Goal: Information Seeking & Learning: Check status

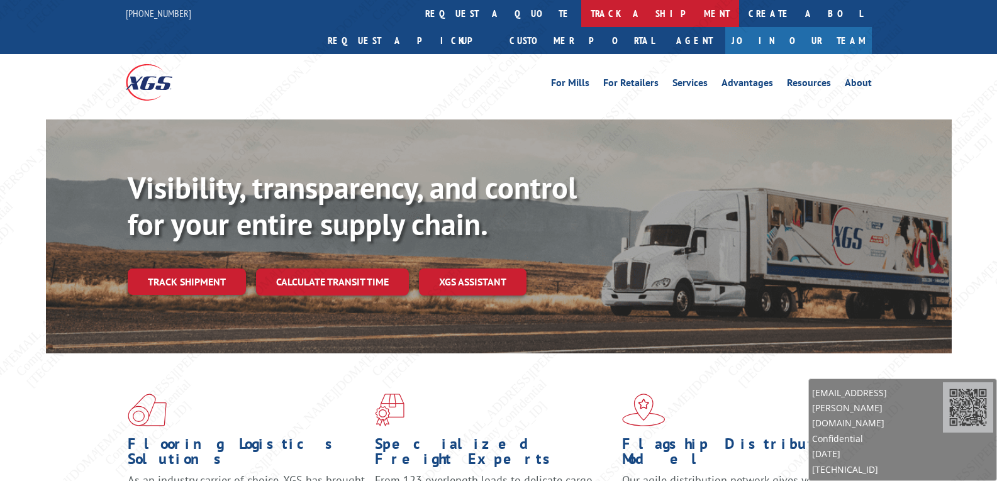
click at [581, 21] on link "track a shipment" at bounding box center [660, 13] width 158 height 27
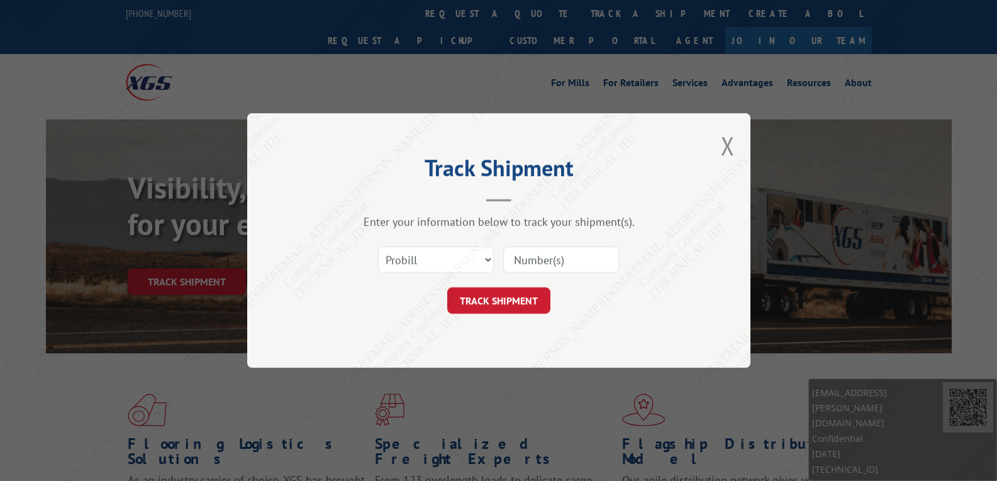
click at [539, 246] on div at bounding box center [561, 259] width 116 height 29
click at [538, 259] on input at bounding box center [561, 260] width 116 height 26
paste input "17587209"
type input "17587209"
click at [517, 294] on button "TRACK SHIPMENT" at bounding box center [498, 301] width 103 height 26
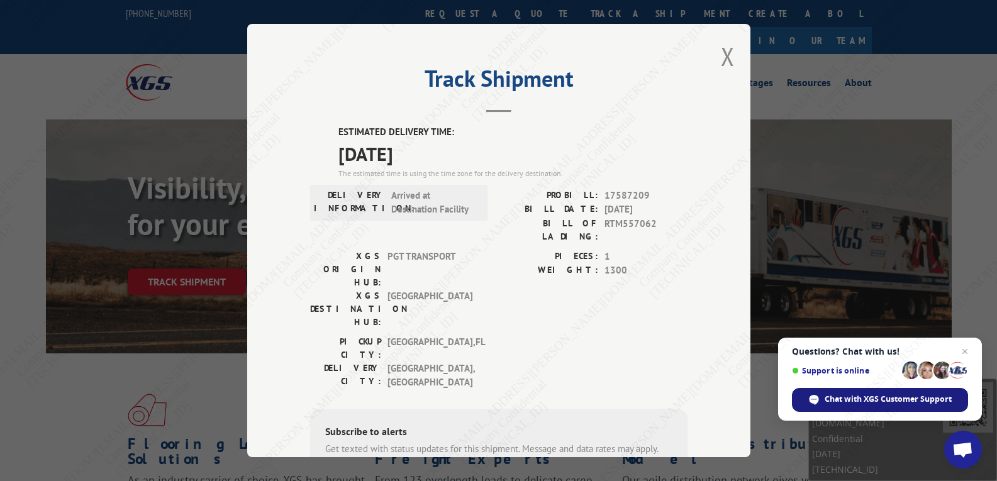
click at [906, 396] on span "Chat with XGS Customer Support" at bounding box center [888, 399] width 127 height 11
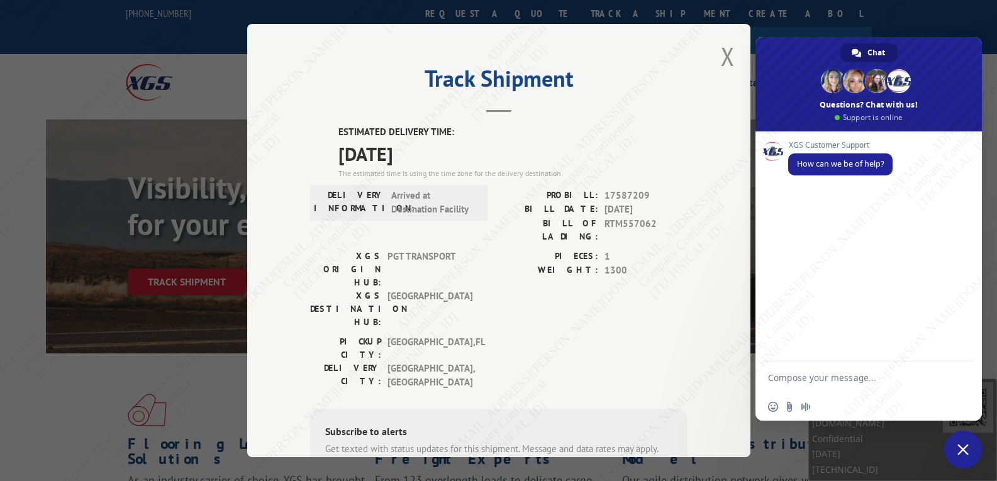
click at [829, 367] on textarea "Compose your message..." at bounding box center [856, 377] width 176 height 31
type textarea "Hello, is 17587209 out for delivery?"
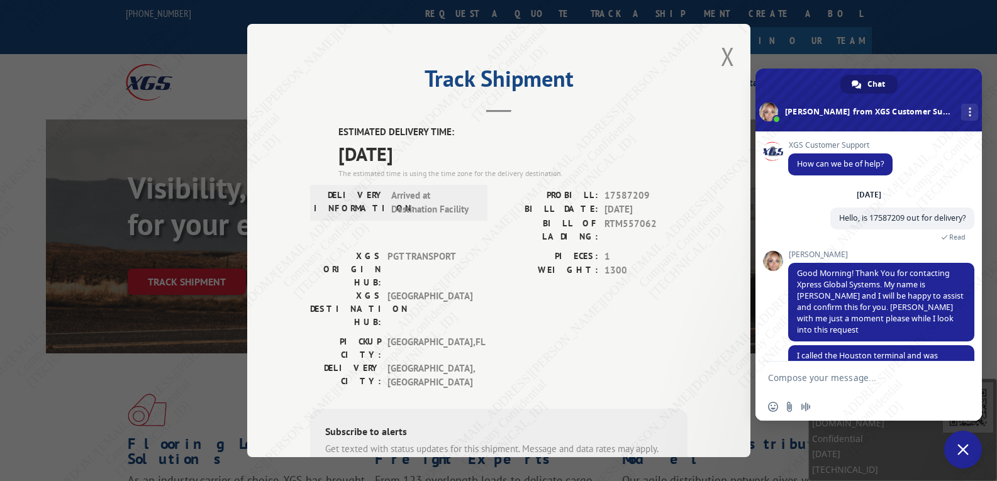
scroll to position [20, 0]
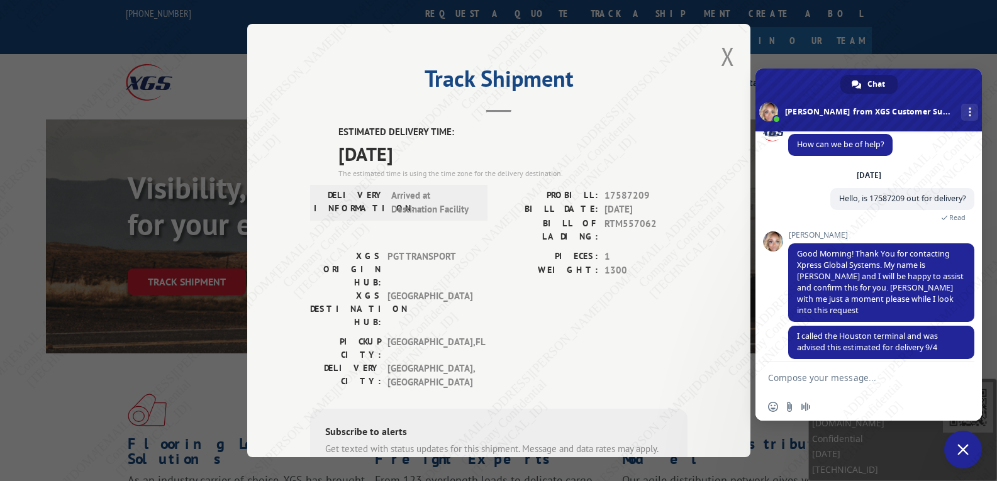
drag, startPoint x: 795, startPoint y: 377, endPoint x: 790, endPoint y: 391, distance: 14.7
click at [790, 385] on textarea "Compose your message..." at bounding box center [856, 377] width 176 height 31
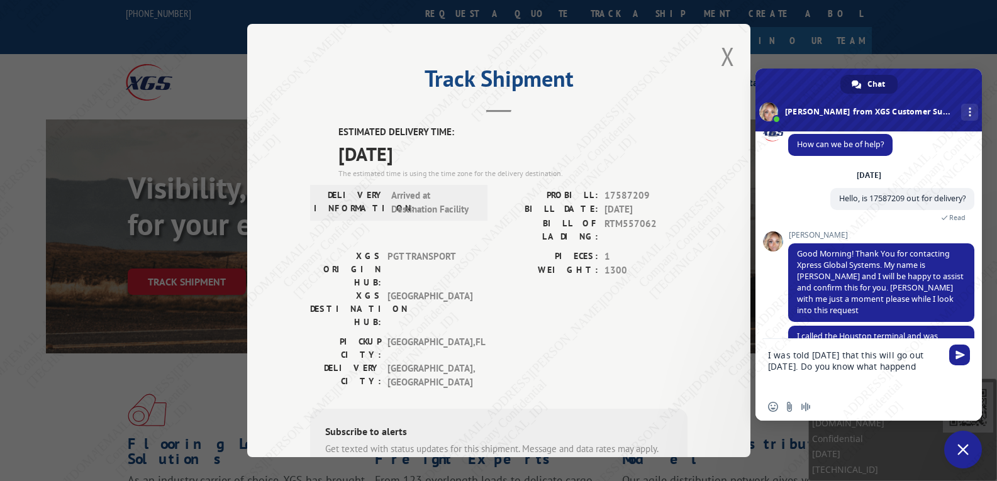
type textarea "I was told [DATE] that this will go out [DATE]. Do you know what happend?"
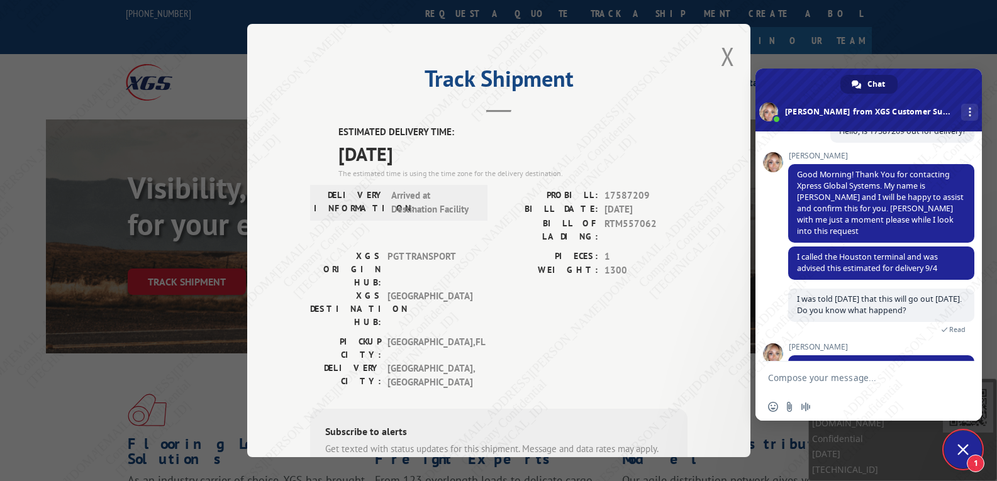
scroll to position [150, 0]
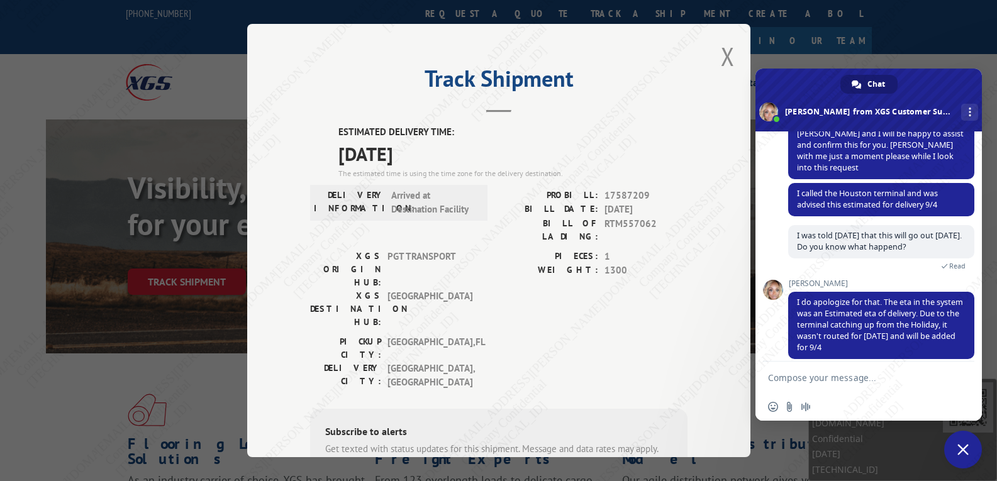
click at [802, 376] on textarea "Compose your message..." at bounding box center [856, 377] width 176 height 31
type textarea "P"
type textarea "ok, thanks for the update"
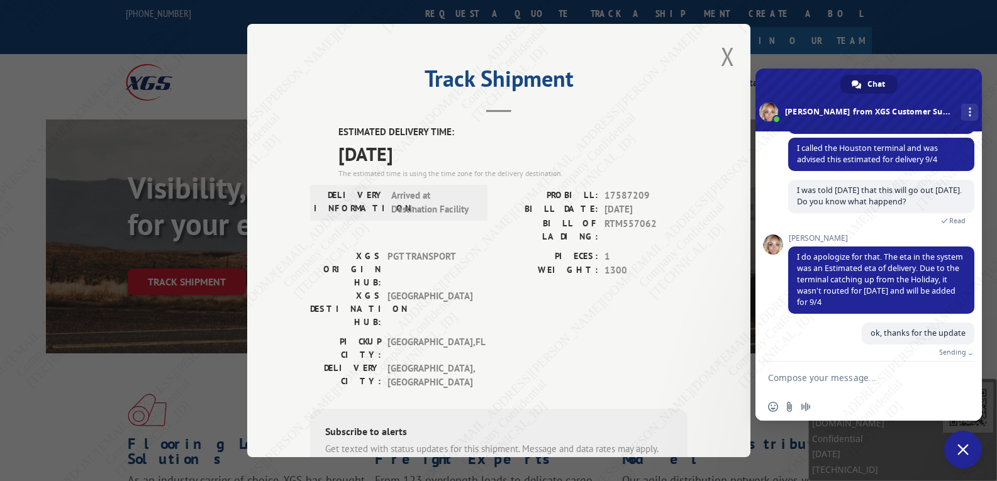
scroll to position [181, 0]
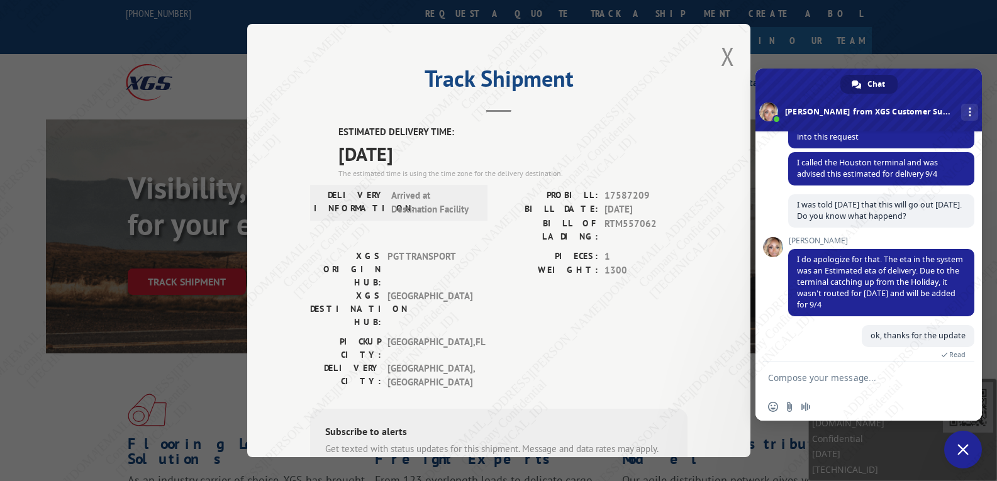
click at [951, 76] on span at bounding box center [869, 100] width 227 height 63
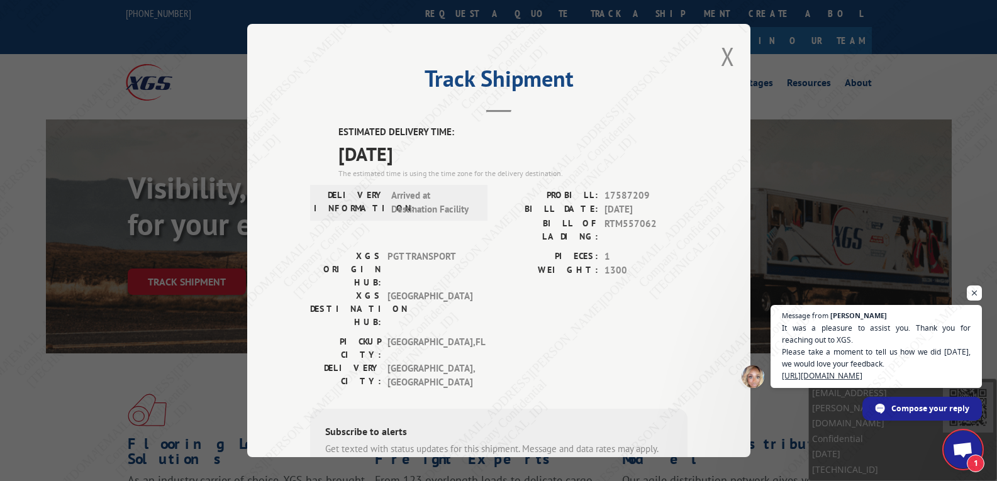
scroll to position [196, 0]
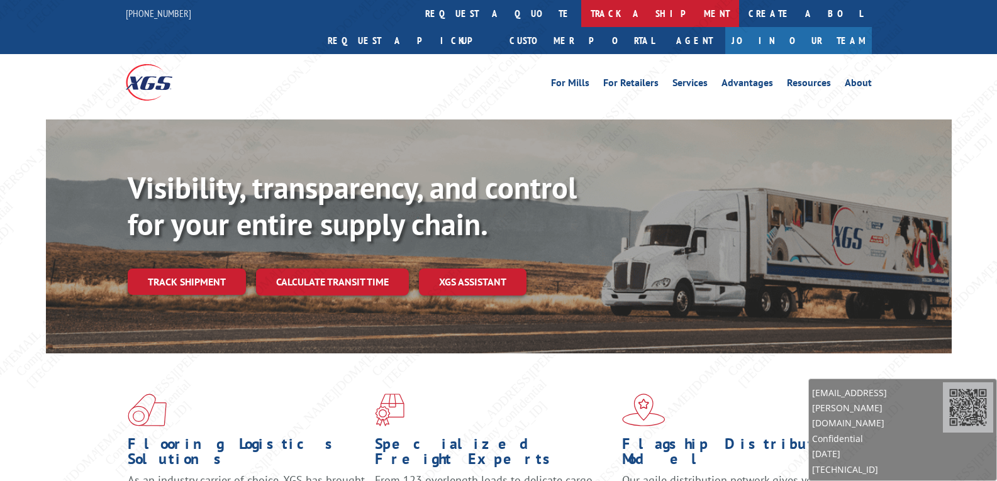
click at [581, 11] on link "track a shipment" at bounding box center [660, 13] width 158 height 27
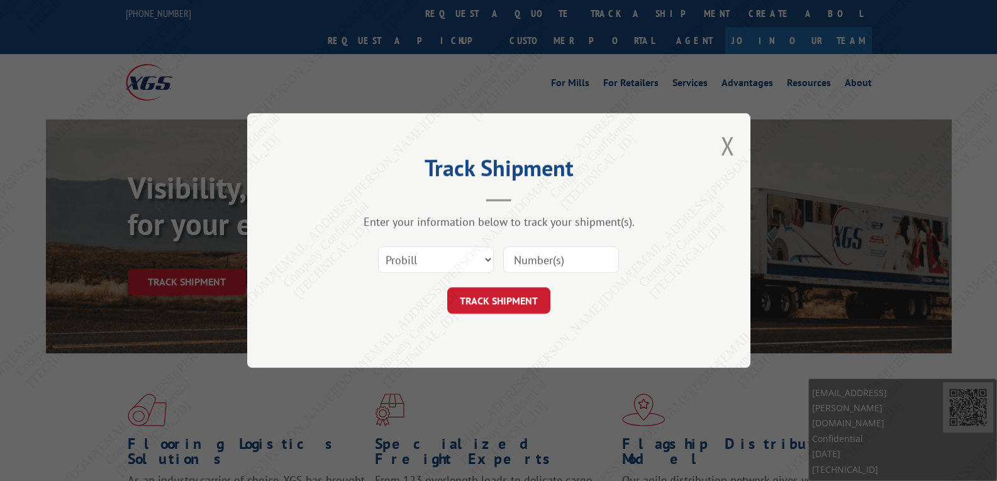
click at [567, 261] on input at bounding box center [561, 260] width 116 height 26
paste input "17501757"
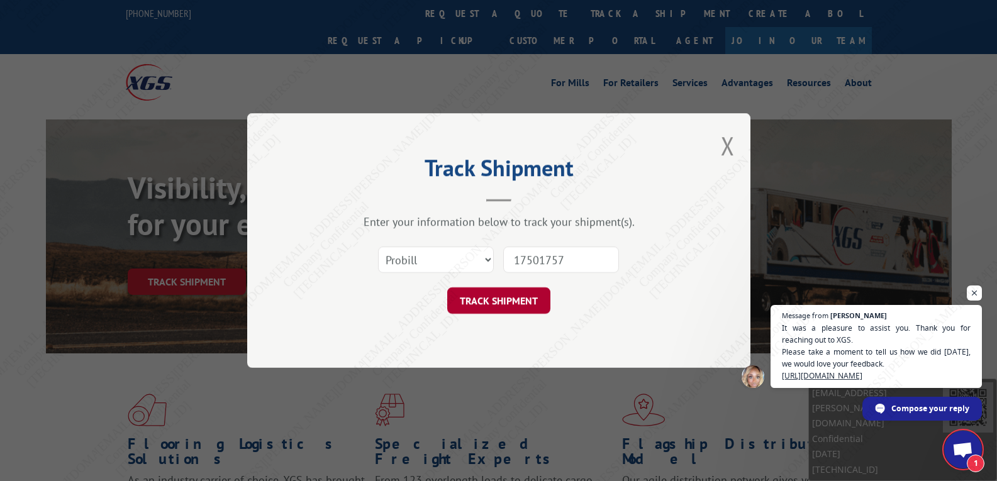
scroll to position [196, 0]
type input "17501757"
click at [461, 304] on button "TRACK SHIPMENT" at bounding box center [498, 301] width 103 height 26
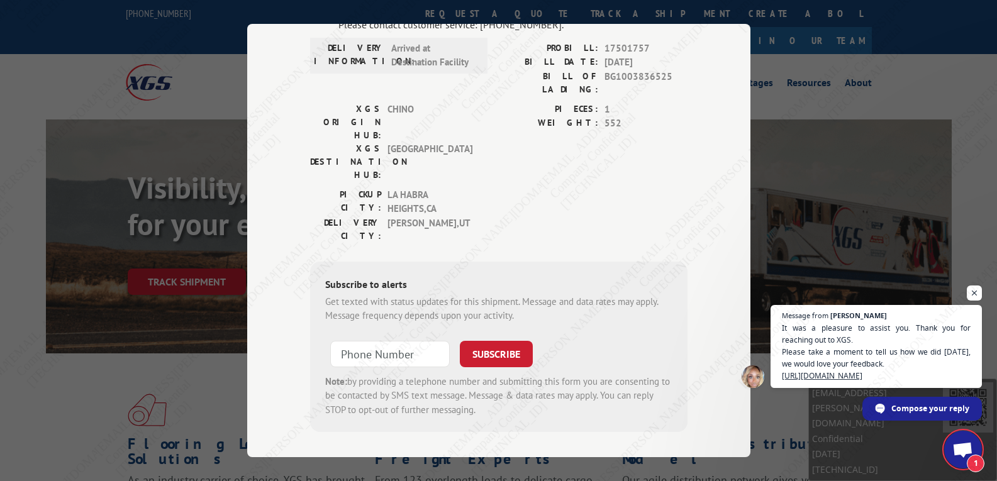
scroll to position [60, 0]
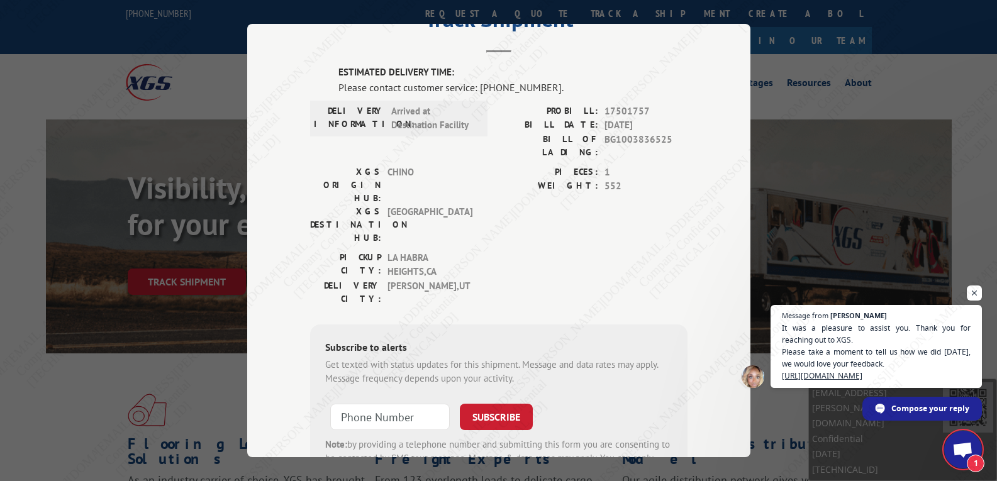
click at [968, 441] on span "1" at bounding box center [963, 450] width 38 height 38
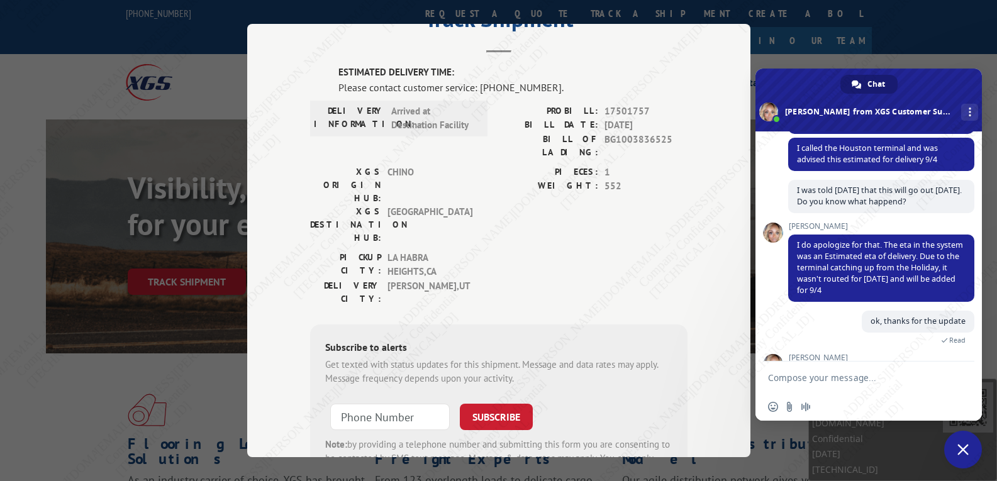
scroll to position [308, 0]
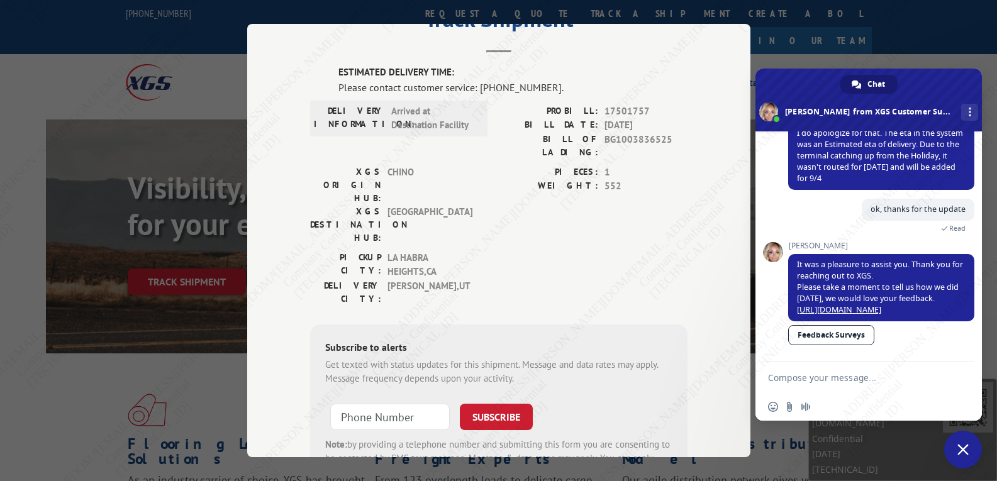
click at [868, 392] on textarea "Compose your message..." at bounding box center [856, 377] width 176 height 31
paste textarea "17501757"
type textarea "Whats the status of 17501757?"
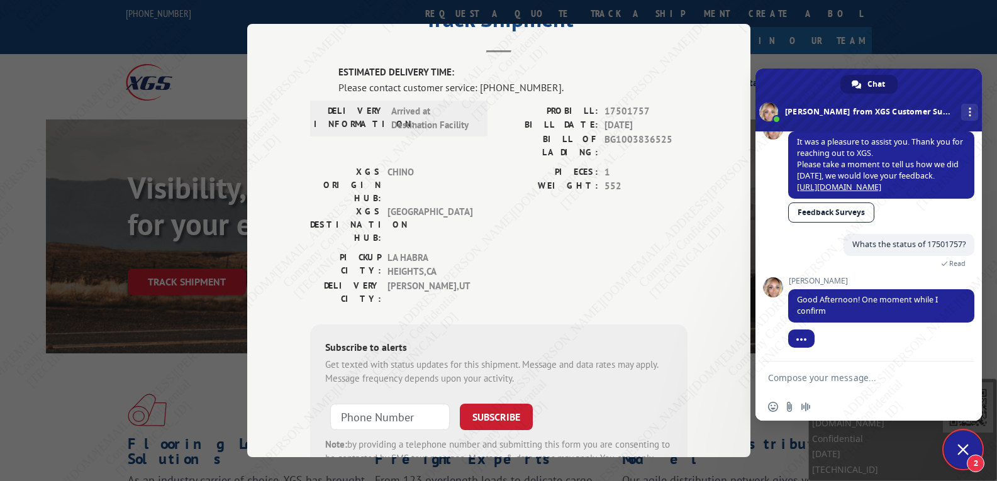
scroll to position [442, 0]
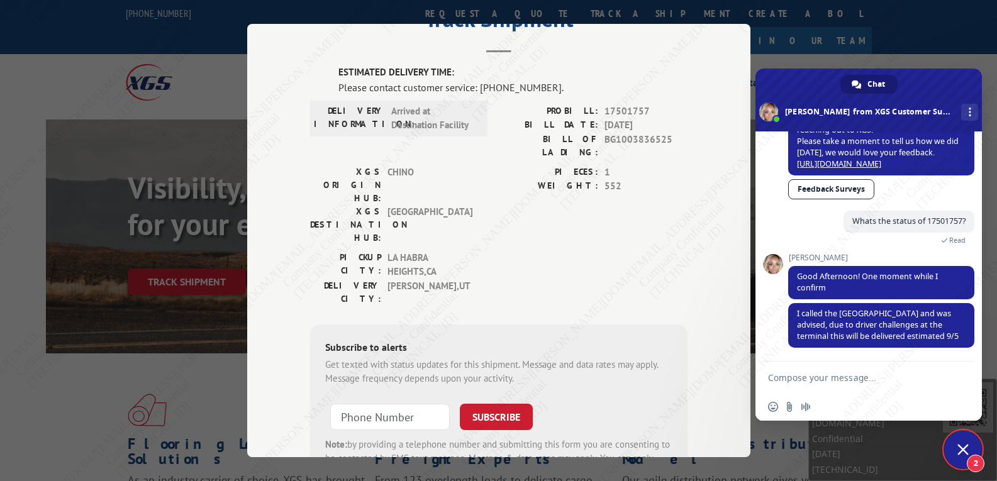
click at [897, 364] on textarea "Compose your message..." at bounding box center [856, 377] width 176 height 31
type textarea "copy, thanks"
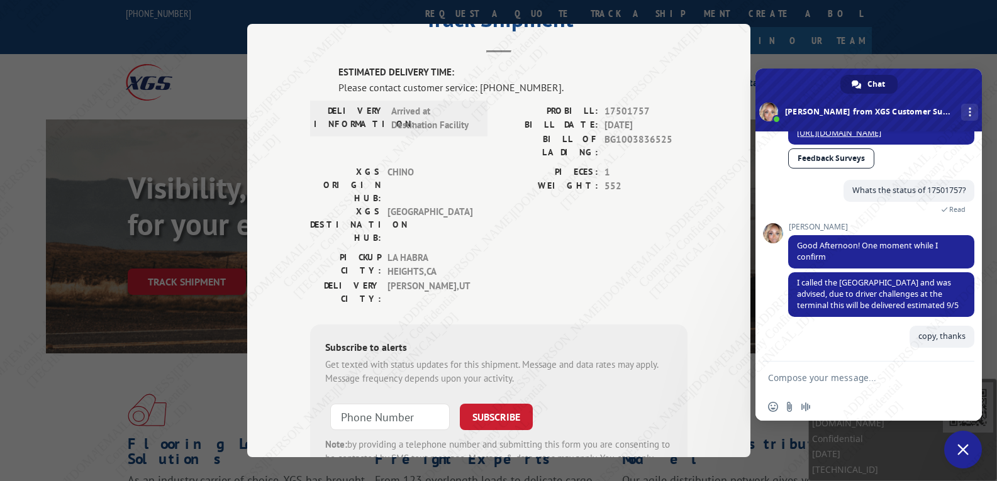
scroll to position [473, 0]
drag, startPoint x: 946, startPoint y: 308, endPoint x: 819, endPoint y: 288, distance: 129.2
click at [819, 288] on span "I called the [GEOGRAPHIC_DATA] and was advised, due to driver challenges at the…" at bounding box center [881, 294] width 186 height 45
click at [841, 298] on span "I called the [GEOGRAPHIC_DATA] and was advised, due to driver challenges at the…" at bounding box center [878, 293] width 162 height 33
click at [919, 291] on span "I called the [GEOGRAPHIC_DATA] and was advised, due to driver challenges at the…" at bounding box center [878, 293] width 162 height 33
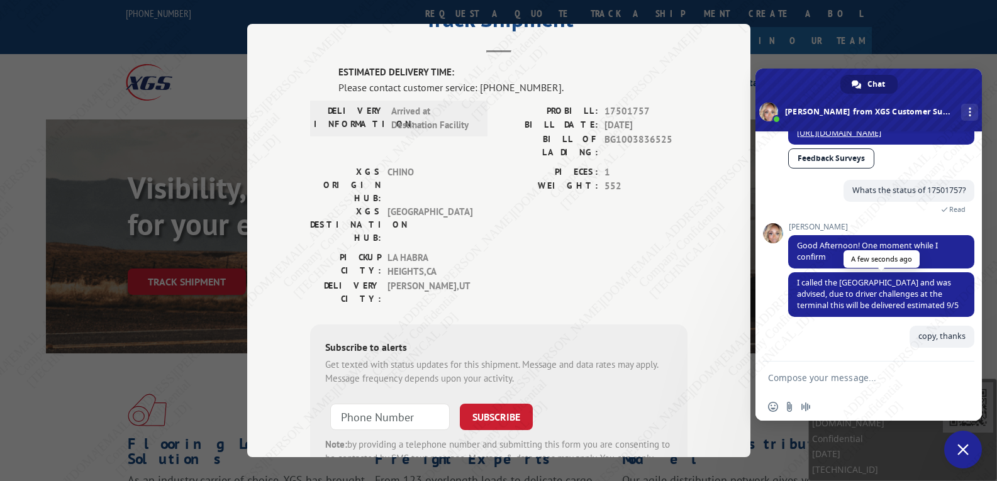
click at [804, 283] on span "I called the [GEOGRAPHIC_DATA] and was advised, due to driver challenges at the…" at bounding box center [878, 293] width 162 height 33
drag, startPoint x: 822, startPoint y: 294, endPoint x: 956, endPoint y: 315, distance: 135.7
click at [956, 315] on span "I called the [GEOGRAPHIC_DATA] and was advised, due to driver challenges at the…" at bounding box center [881, 294] width 186 height 45
copy span "due to driver challenges at the terminal this will be delivered estimated 9/5"
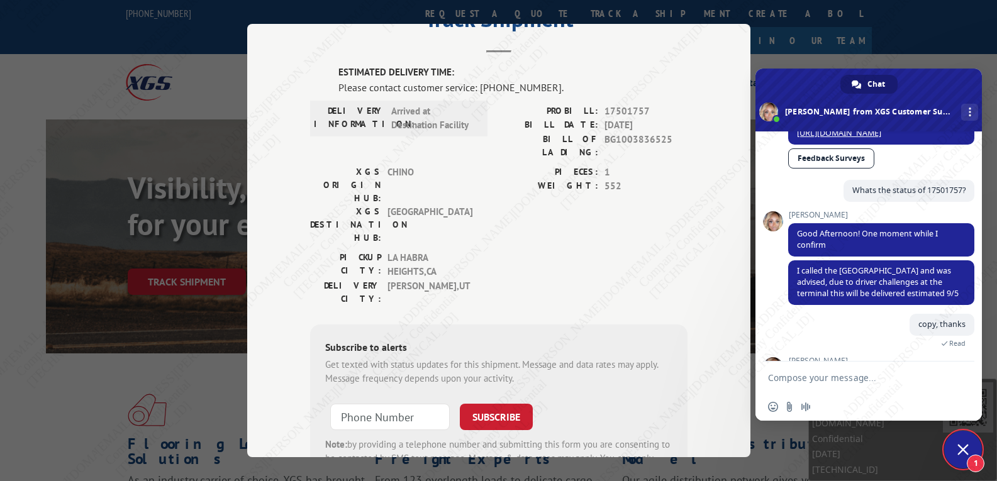
scroll to position [599, 0]
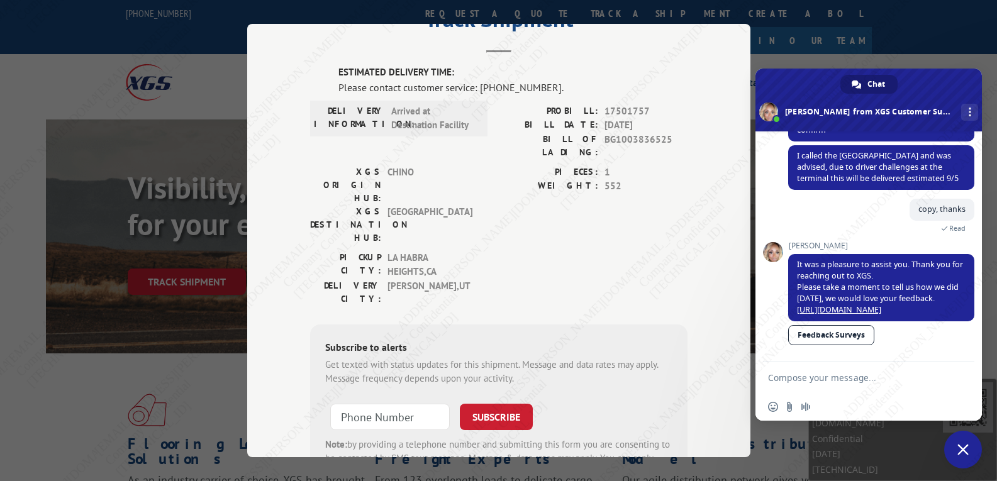
click at [837, 379] on textarea "Compose your message..." at bounding box center [856, 377] width 176 height 31
paste textarea "17501757"
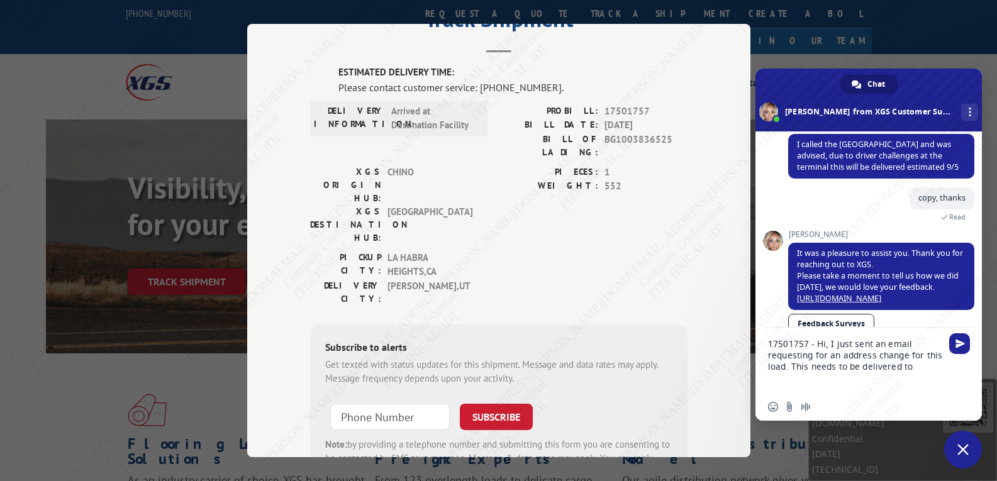
click at [914, 372] on textarea "17501757 - Hi, I just sent an email requesting for an address change for this l…" at bounding box center [856, 360] width 176 height 65
paste textarea "Wasatch [STREET_ADDRESS] Suite J Doors 26,28,29 [GEOGRAPHIC_DATA], [US_STATE] 8…"
type textarea "17501757 - Hi, I just sent an email requesting for an address change for this l…"
click at [954, 349] on span "Send" at bounding box center [959, 343] width 21 height 21
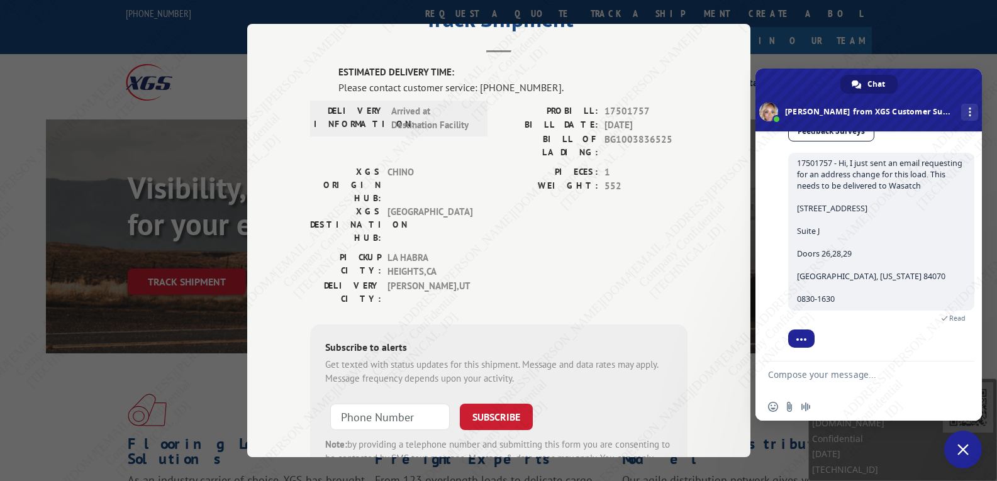
scroll to position [820, 0]
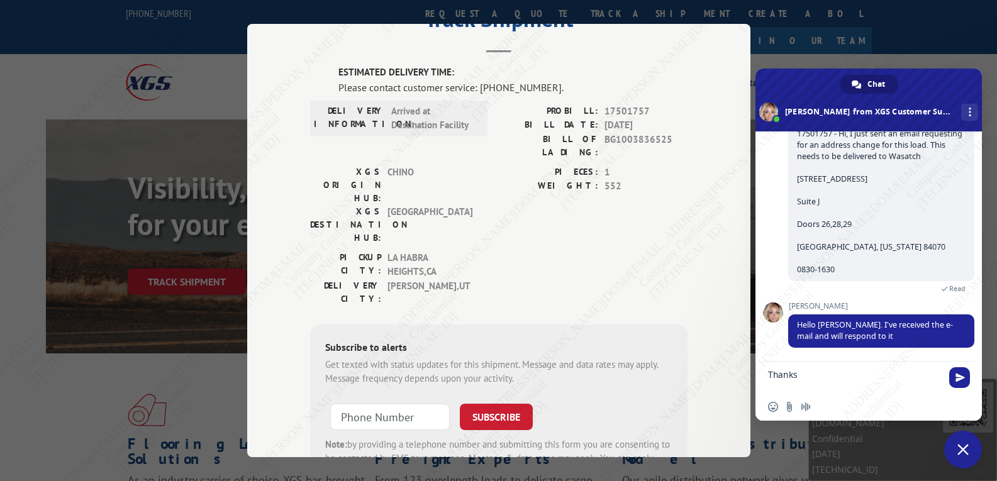
type textarea "Thanks!"
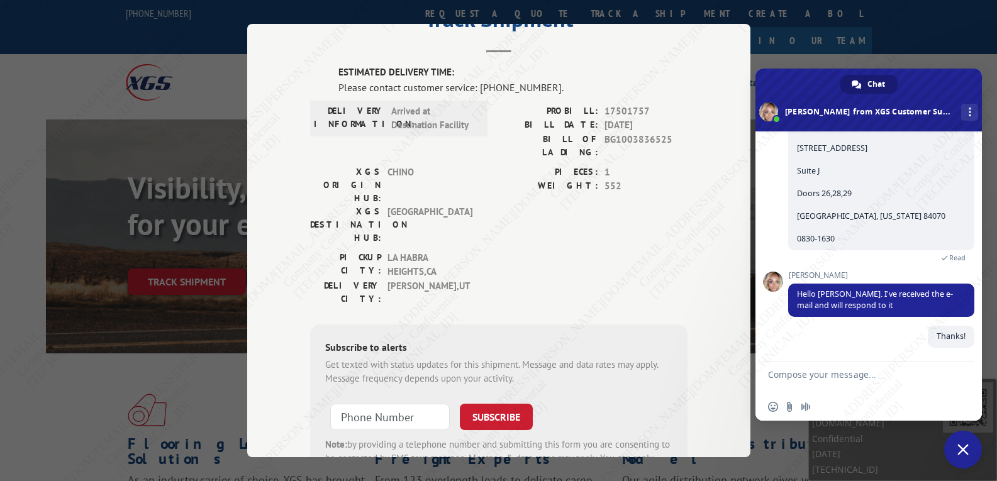
scroll to position [851, 0]
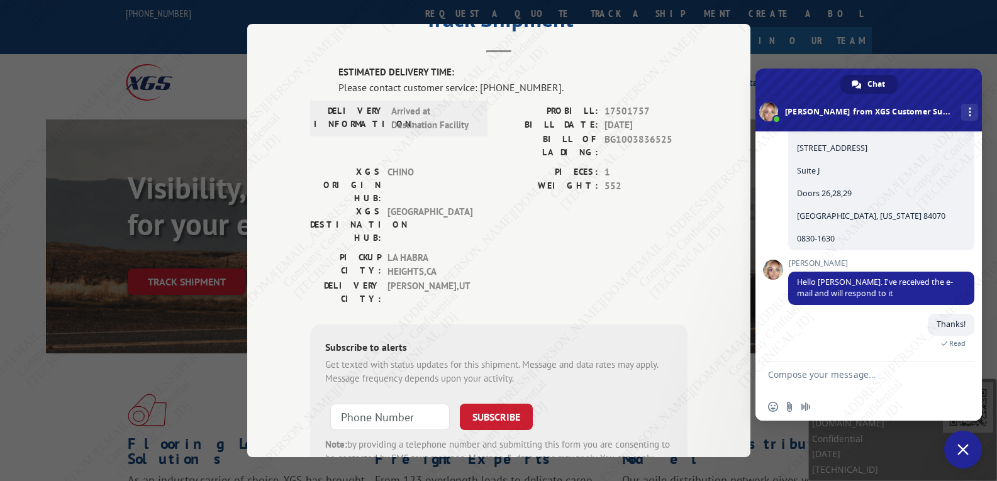
click at [936, 87] on span at bounding box center [869, 100] width 227 height 63
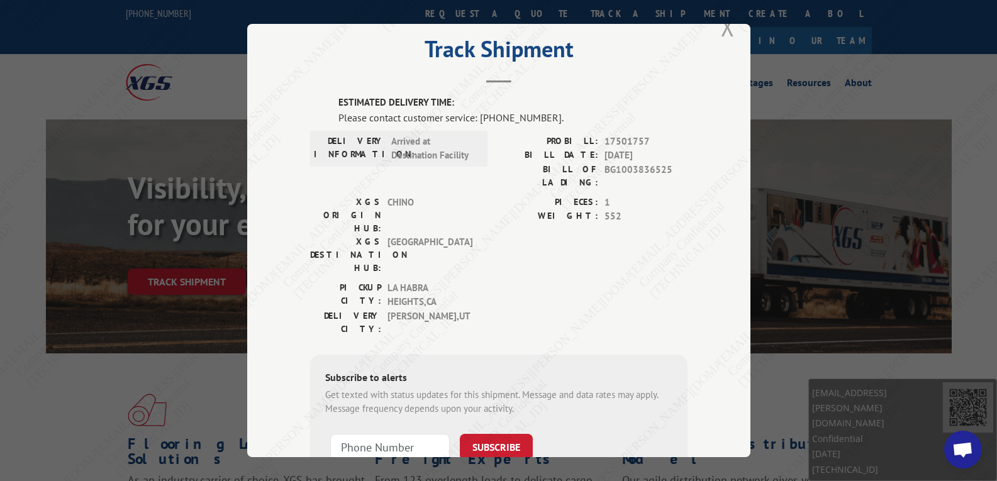
scroll to position [0, 0]
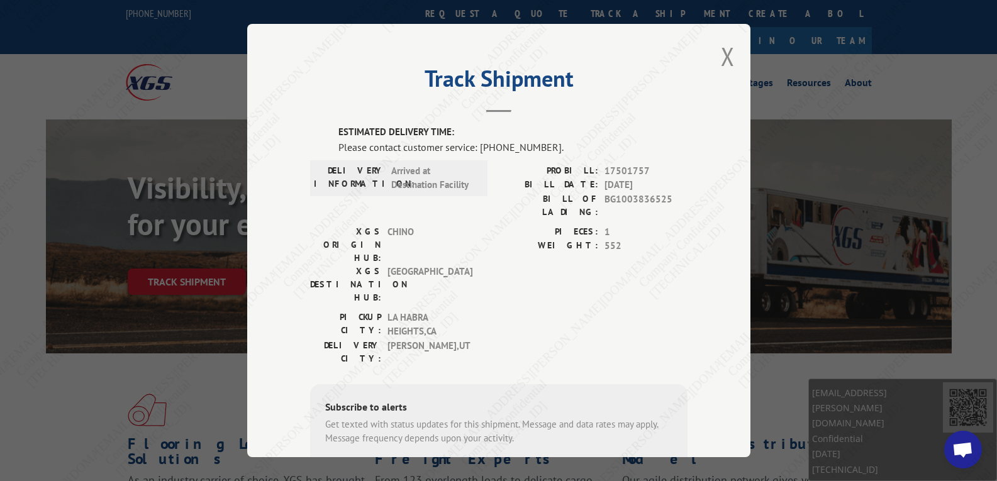
click at [715, 53] on div "Track Shipment ESTIMATED DELIVERY TIME: Please contact customer service: [PHONE…" at bounding box center [498, 241] width 503 height 434
click at [732, 57] on div "Track Shipment ESTIMATED DELIVERY TIME: Please contact customer service: [PHONE…" at bounding box center [498, 241] width 503 height 434
click at [724, 57] on button "Close modal" at bounding box center [728, 56] width 14 height 33
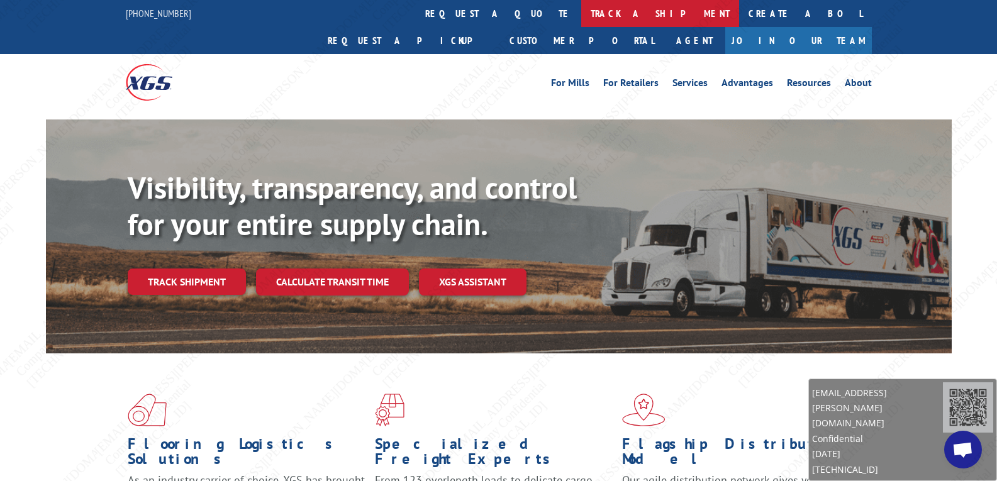
click at [581, 24] on link "track a shipment" at bounding box center [660, 13] width 158 height 27
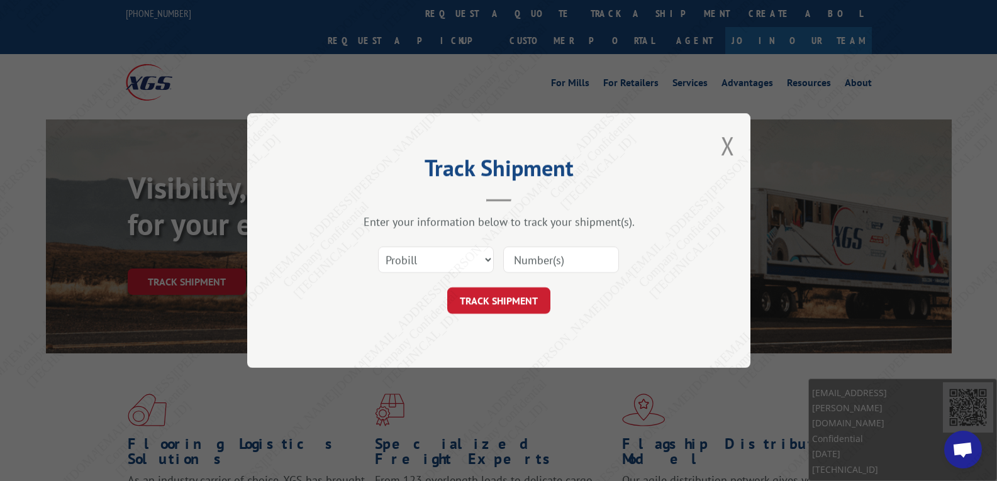
click at [540, 244] on div "Select category... Probill BOL PO" at bounding box center [499, 260] width 378 height 42
click at [546, 262] on input at bounding box center [561, 260] width 116 height 26
paste input "17501663"
type input "17501663"
click at [509, 301] on button "TRACK SHIPMENT" at bounding box center [498, 301] width 103 height 26
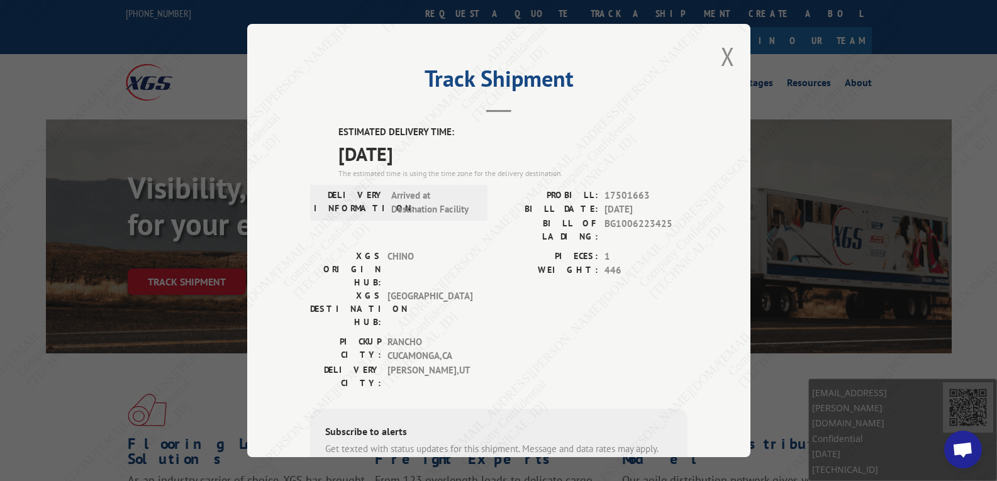
click at [609, 186] on div "ESTIMATED DELIVERY TIME: [DATE] The estimated time is using the time zone for t…" at bounding box center [499, 352] width 378 height 454
click at [610, 189] on span "17501663" at bounding box center [646, 196] width 83 height 14
copy span "17501663"
click at [973, 449] on span "Open chat" at bounding box center [963, 450] width 38 height 38
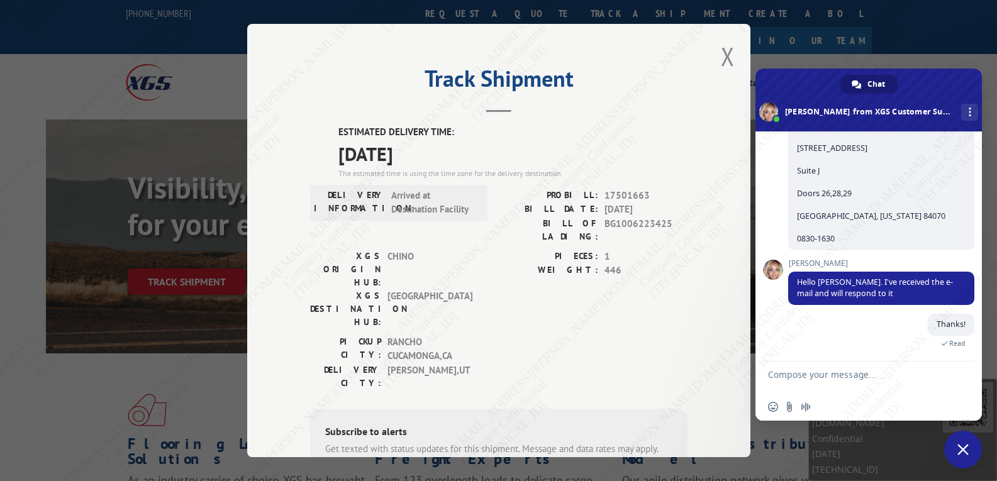
click at [893, 379] on textarea "Compose your message..." at bounding box center [856, 377] width 176 height 31
click at [890, 378] on textarea "Compose your message..." at bounding box center [856, 377] width 176 height 31
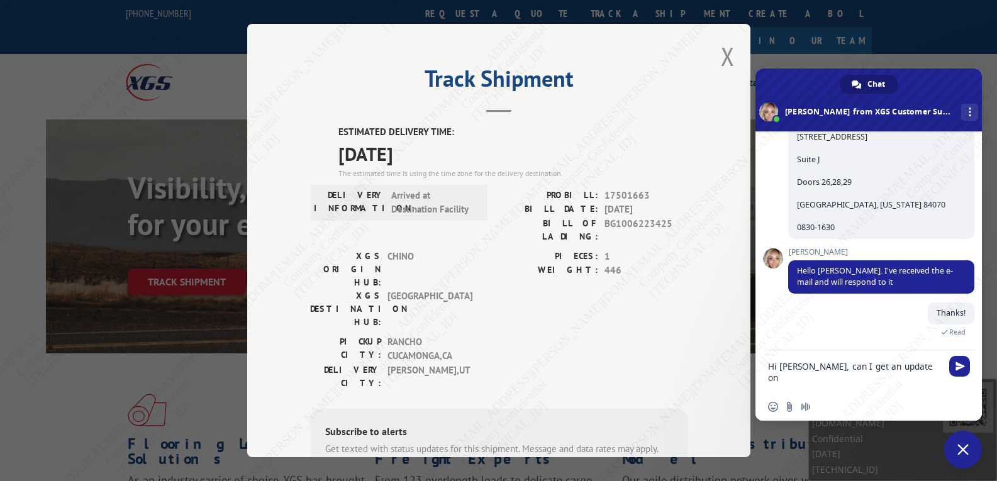
paste textarea "17501663"
type textarea "Hi [PERSON_NAME], can I get an update on 17501663?"
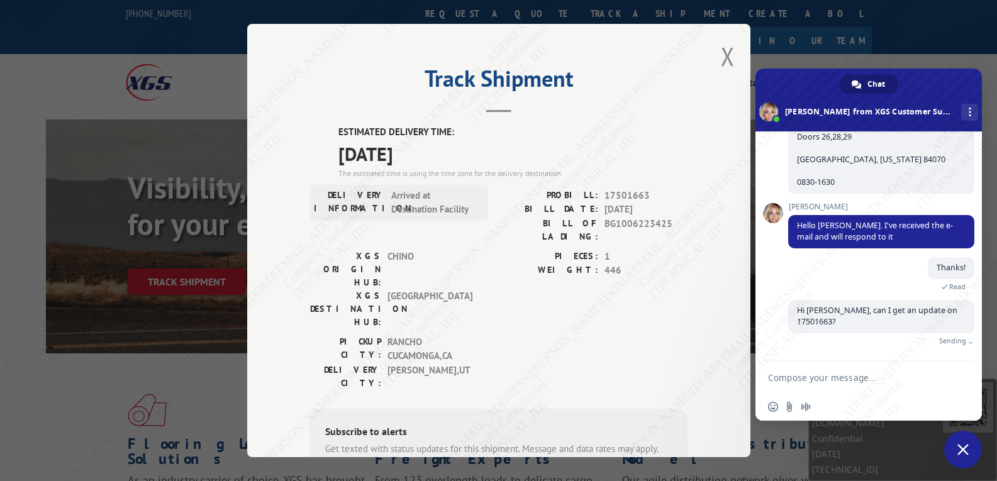
scroll to position [876, 0]
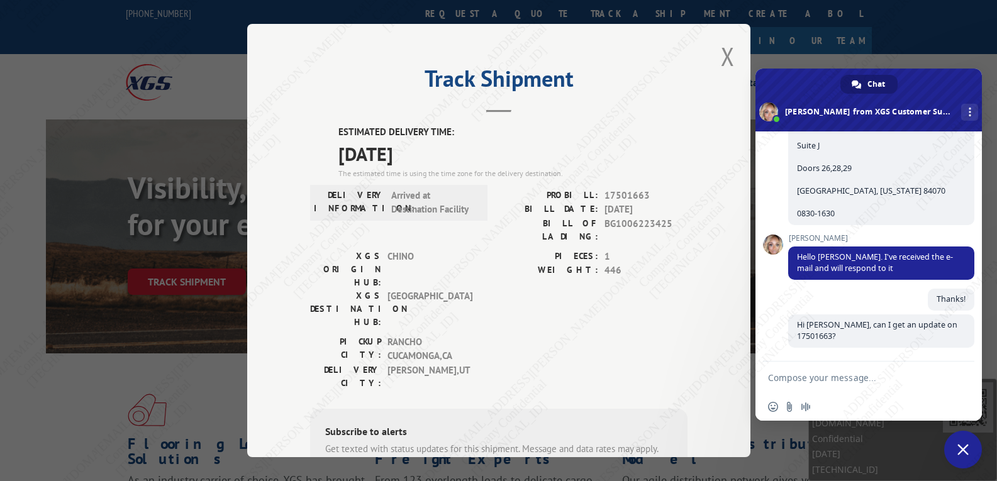
click at [890, 378] on textarea "Compose your message..." at bounding box center [856, 377] width 176 height 31
click at [730, 60] on div "Track Shipment ESTIMATED DELIVERY TIME: [DATE] The estimated time is using the …" at bounding box center [498, 241] width 503 height 434
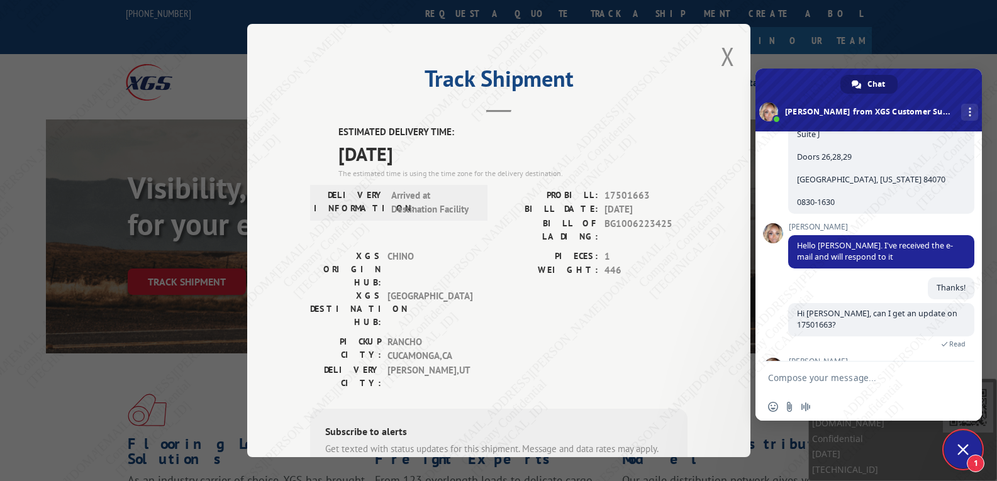
scroll to position [932, 0]
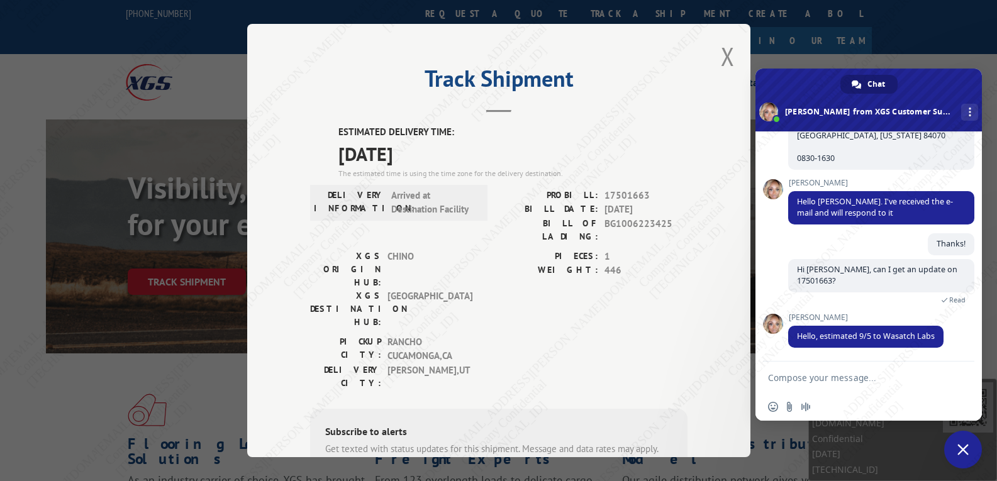
click at [845, 373] on textarea "Compose your message..." at bounding box center [856, 377] width 176 height 31
paste textarea "17501854"
type textarea "Thanks. How about 17501854?"
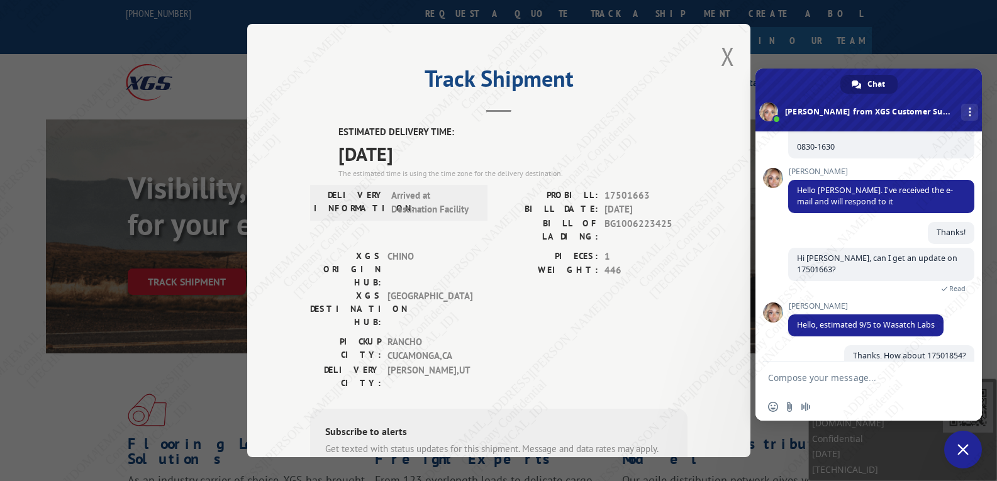
scroll to position [977, 0]
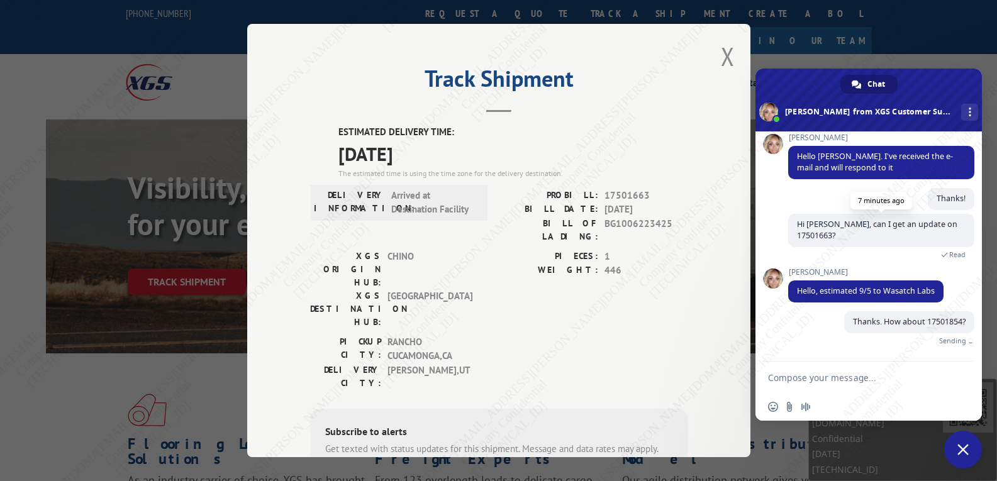
click at [821, 233] on span "Hi [PERSON_NAME], can I get an update on 17501663?" at bounding box center [877, 230] width 160 height 22
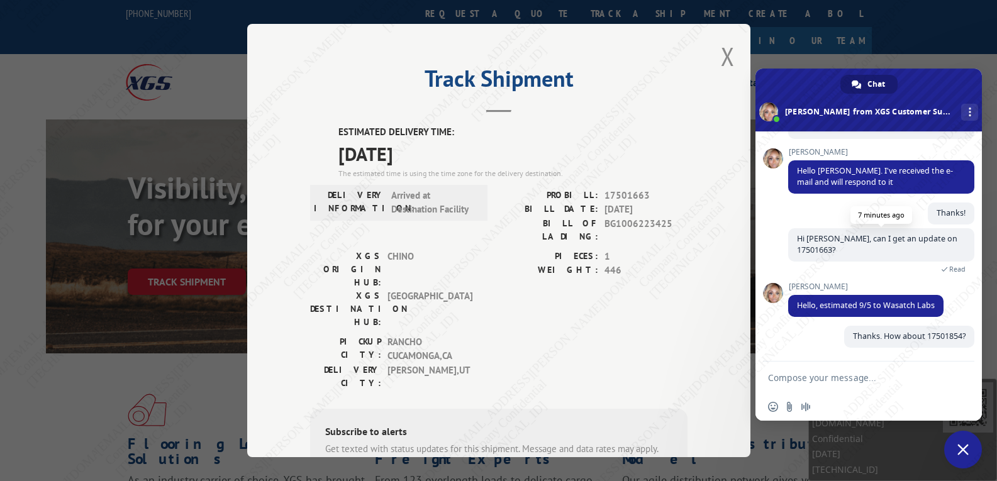
scroll to position [963, 0]
click at [821, 233] on span "Hi [PERSON_NAME], can I get an update on 17501663?" at bounding box center [877, 244] width 160 height 22
click at [822, 247] on span "Hi [PERSON_NAME], can I get an update on 17501663?" at bounding box center [877, 244] width 160 height 22
copy span "17501663"
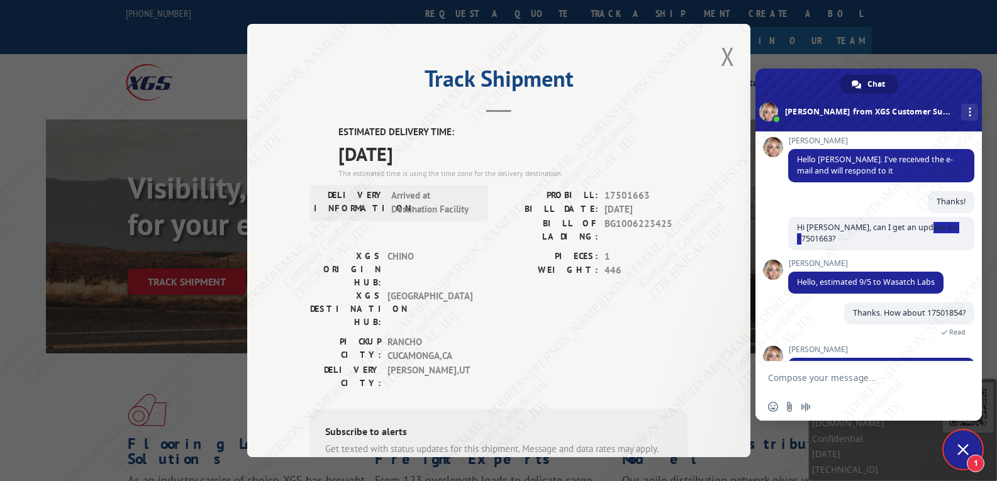
scroll to position [1017, 0]
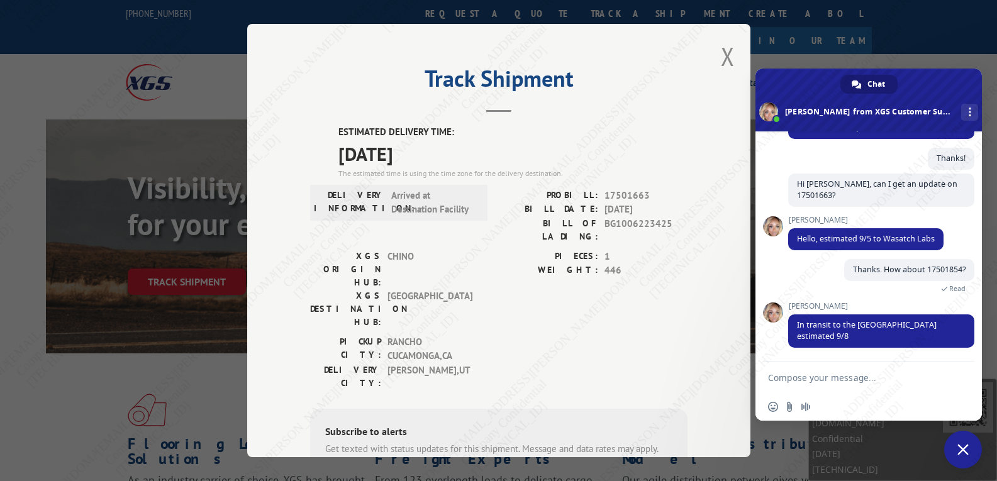
click at [837, 368] on textarea "Compose your message..." at bounding box center [856, 377] width 176 height 31
type textarea "Thank you!"
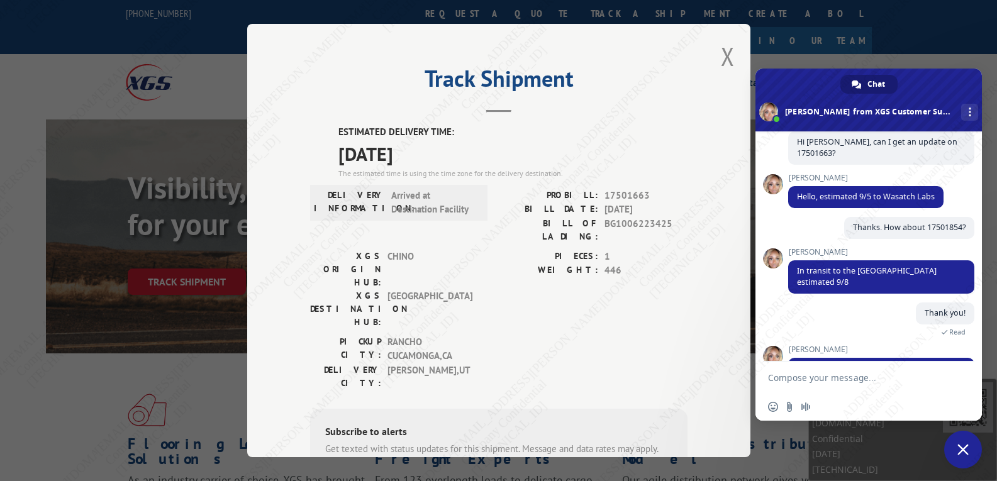
scroll to position [1175, 0]
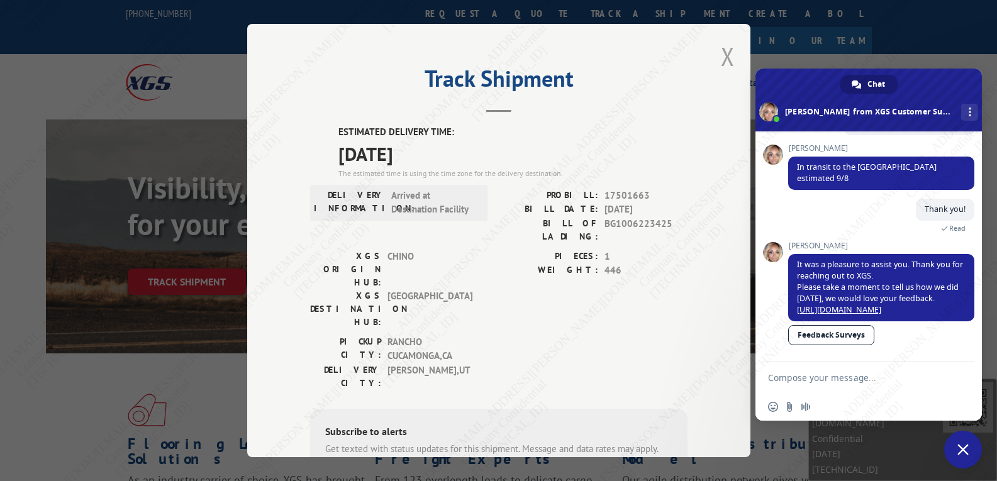
click at [721, 59] on button "Close modal" at bounding box center [728, 56] width 14 height 33
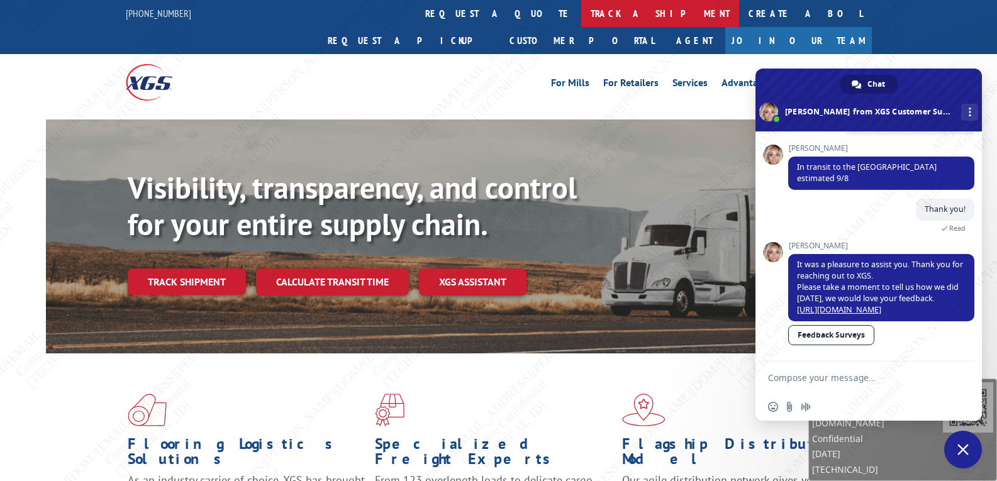
click at [581, 18] on link "track a shipment" at bounding box center [660, 13] width 158 height 27
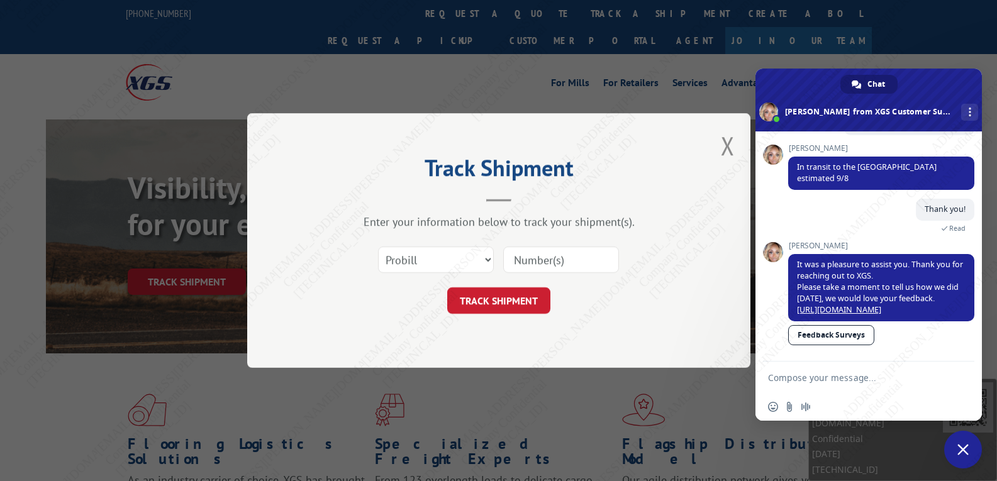
click at [547, 253] on input at bounding box center [561, 260] width 116 height 26
paste input "17409443"
type input "17409443"
click at [481, 288] on button "TRACK SHIPMENT" at bounding box center [498, 301] width 103 height 26
click at [481, 288] on div "Track Shipment Enter your information below to track your shipment(s). Select c…" at bounding box center [498, 240] width 503 height 255
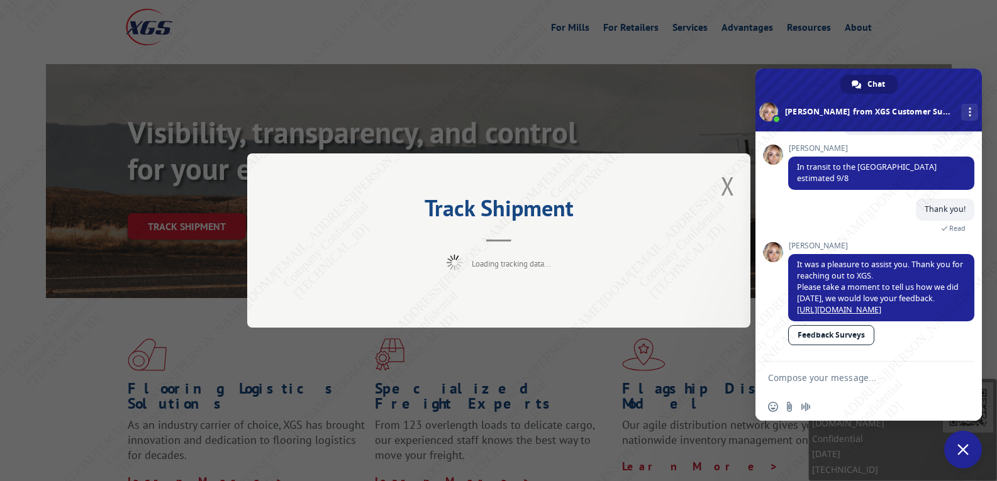
scroll to position [126, 0]
